Goal: Information Seeking & Learning: Check status

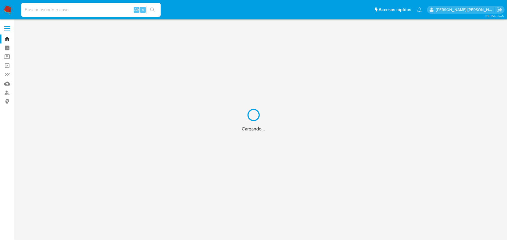
click at [102, 8] on div "Cargando..." at bounding box center [253, 120] width 507 height 240
click at [102, 10] on div "Cargando..." at bounding box center [253, 120] width 507 height 240
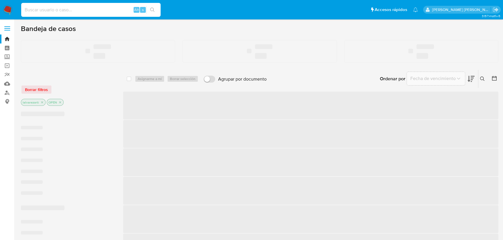
click at [102, 10] on input at bounding box center [90, 10] width 139 height 8
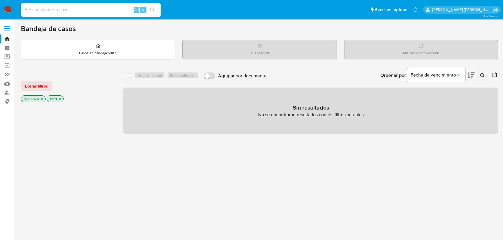
paste input "1758725770"
type input "1758725770"
click at [41, 98] on icon "close-filter" at bounding box center [42, 99] width 2 height 2
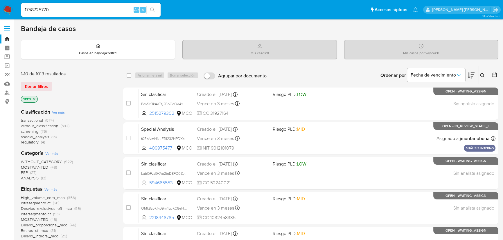
click at [34, 99] on icon "close-filter" at bounding box center [34, 99] width 3 height 3
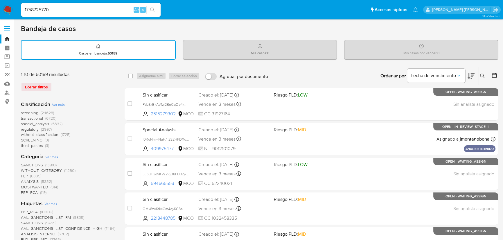
click at [152, 11] on icon "search-icon" at bounding box center [152, 10] width 5 height 5
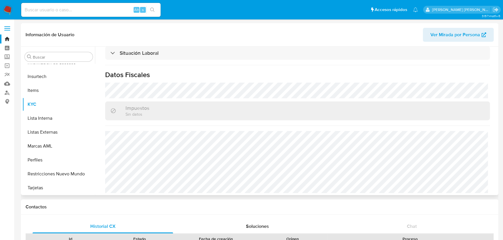
scroll to position [314, 0]
select select "10"
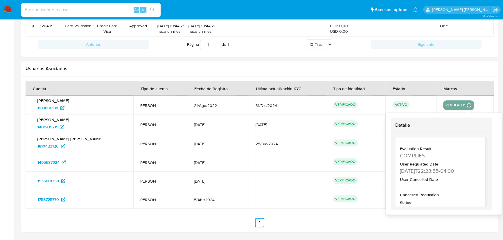
scroll to position [0, 0]
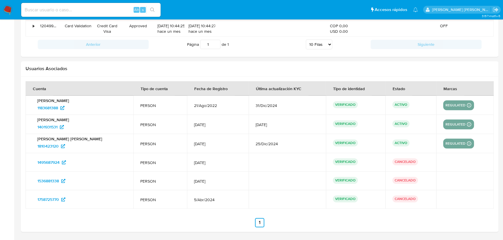
click at [462, 72] on div "Usuarios Asociados" at bounding box center [259, 68] width 477 height 15
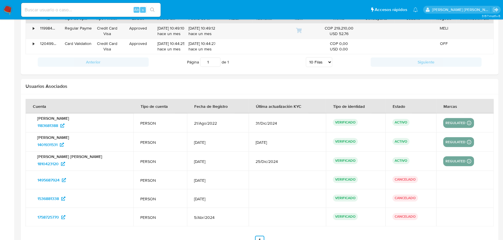
scroll to position [554, 0]
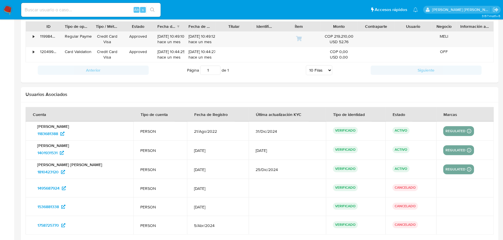
drag, startPoint x: 414, startPoint y: 186, endPoint x: 400, endPoint y: 189, distance: 13.7
click at [392, 186] on p "CANCELADO" at bounding box center [405, 187] width 26 height 7
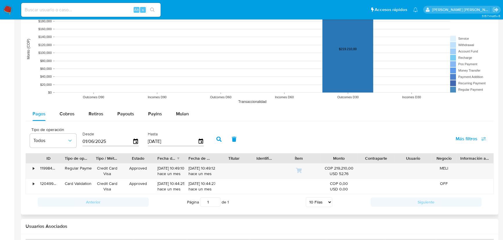
scroll to position [581, 0]
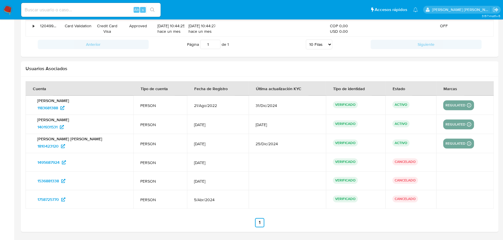
drag, startPoint x: 414, startPoint y: 199, endPoint x: 392, endPoint y: 198, distance: 22.1
click at [392, 198] on p "CANCELADO" at bounding box center [405, 199] width 26 height 7
drag, startPoint x: 33, startPoint y: 199, endPoint x: 64, endPoint y: 202, distance: 31.6
click at [63, 202] on td "1758725770" at bounding box center [80, 200] width 108 height 19
drag, startPoint x: 484, startPoint y: 149, endPoint x: 35, endPoint y: 103, distance: 451.7
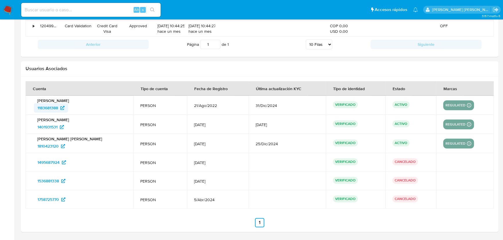
click at [35, 103] on tbody "Brayan Mateo Castillo Sanchez 1183681388 PERSON 21/Ago/2022 31/Dic/2024 VERIFIC…" at bounding box center [260, 152] width 468 height 113
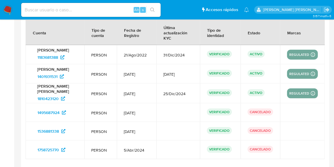
scroll to position [667, 0]
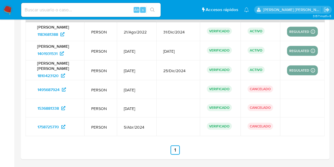
click at [298, 144] on section at bounding box center [175, 75] width 299 height 157
drag, startPoint x: 34, startPoint y: 125, endPoint x: 60, endPoint y: 126, distance: 25.9
click at [60, 126] on td "1758725770" at bounding box center [55, 126] width 59 height 19
click at [258, 128] on p "CANCELADO" at bounding box center [260, 126] width 26 height 7
click at [259, 124] on p "CANCELADO" at bounding box center [260, 126] width 26 height 7
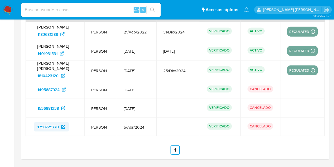
drag, startPoint x: 33, startPoint y: 125, endPoint x: 60, endPoint y: 123, distance: 26.5
click at [59, 123] on div "1758725770" at bounding box center [55, 126] width 45 height 9
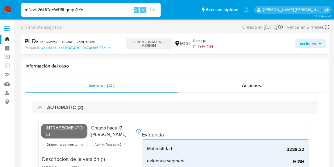
select select "10"
type input "mNsdl26UCeoWPflLgngu1lYe"
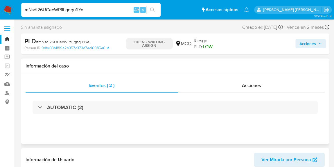
scroll to position [245, 0]
select select "10"
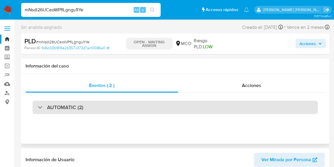
click at [49, 107] on h3 "AUTOMATIC (2)" at bounding box center [65, 107] width 36 height 6
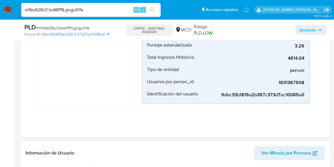
scroll to position [238, 0]
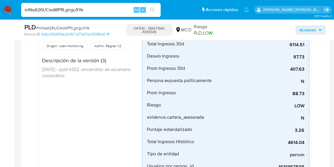
click at [162, 31] on p "OPEN - WAITING ASSIGN" at bounding box center [149, 30] width 47 height 12
